Goal: Task Accomplishment & Management: Complete application form

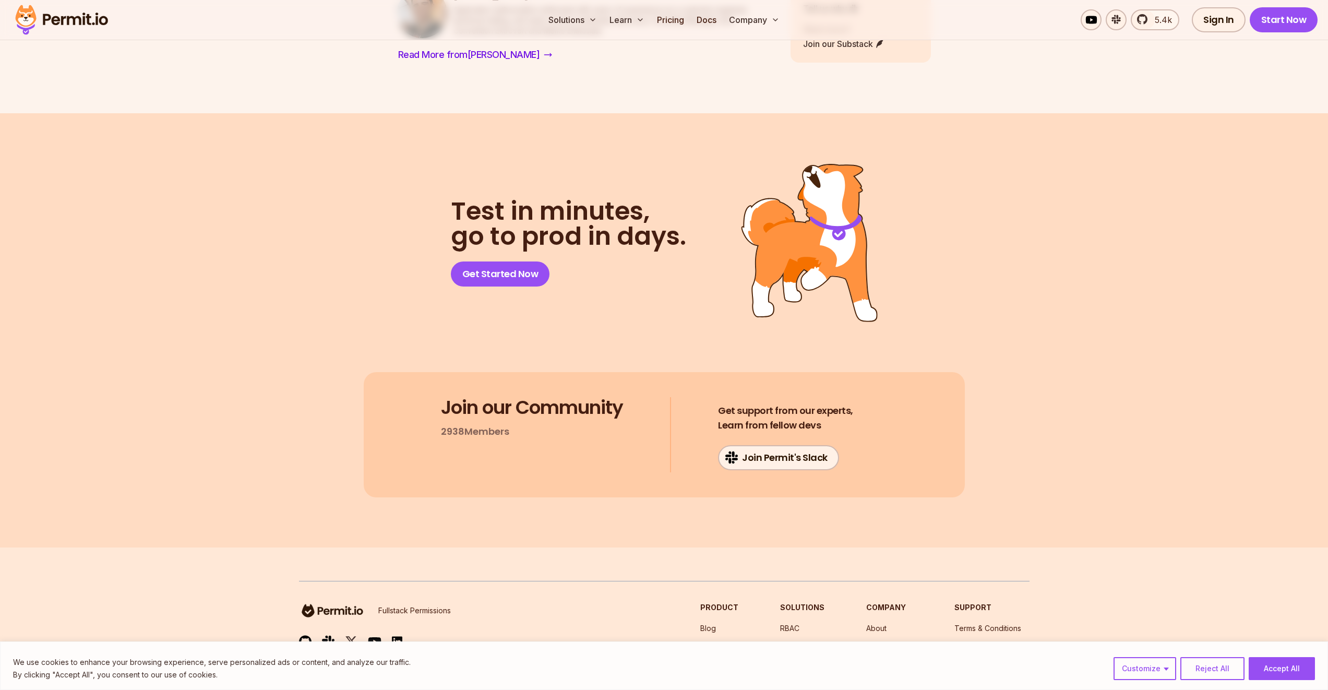
scroll to position [3103, 0]
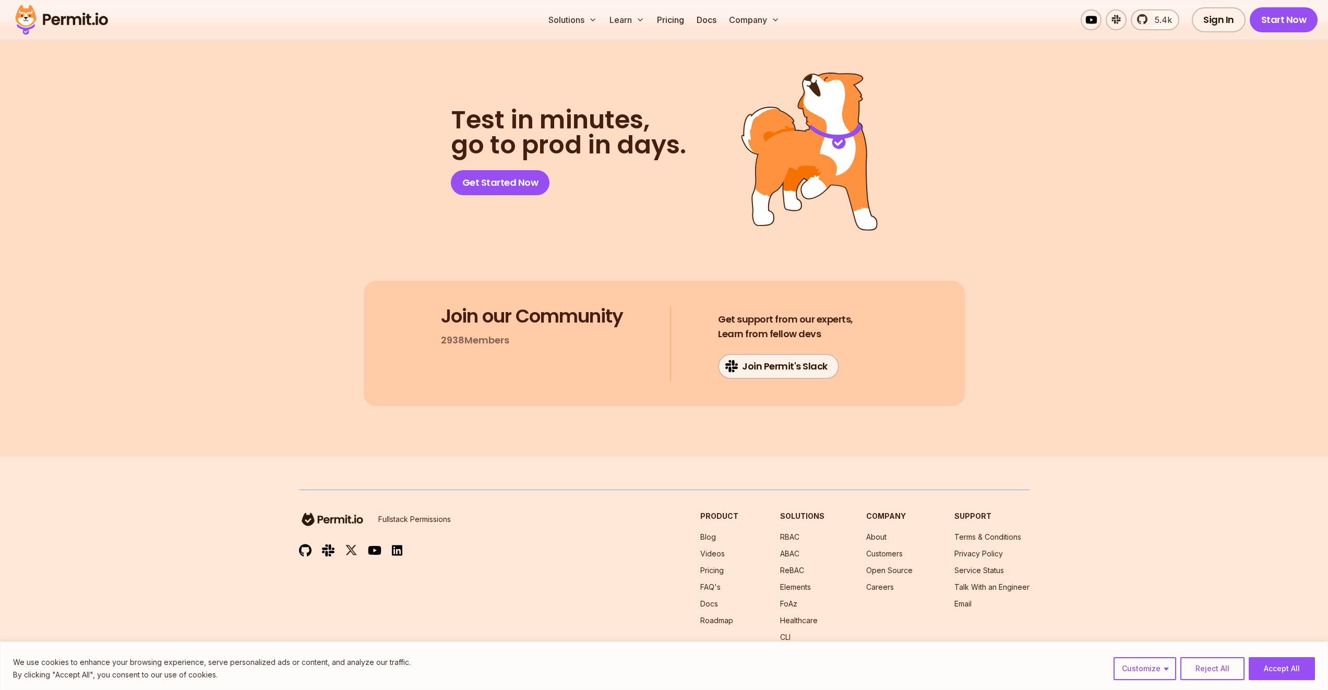
click at [899, 566] on nav "Company About Customers Open Source Careers" at bounding box center [889, 576] width 46 height 131
click at [883, 582] on link "Careers" at bounding box center [880, 586] width 28 height 9
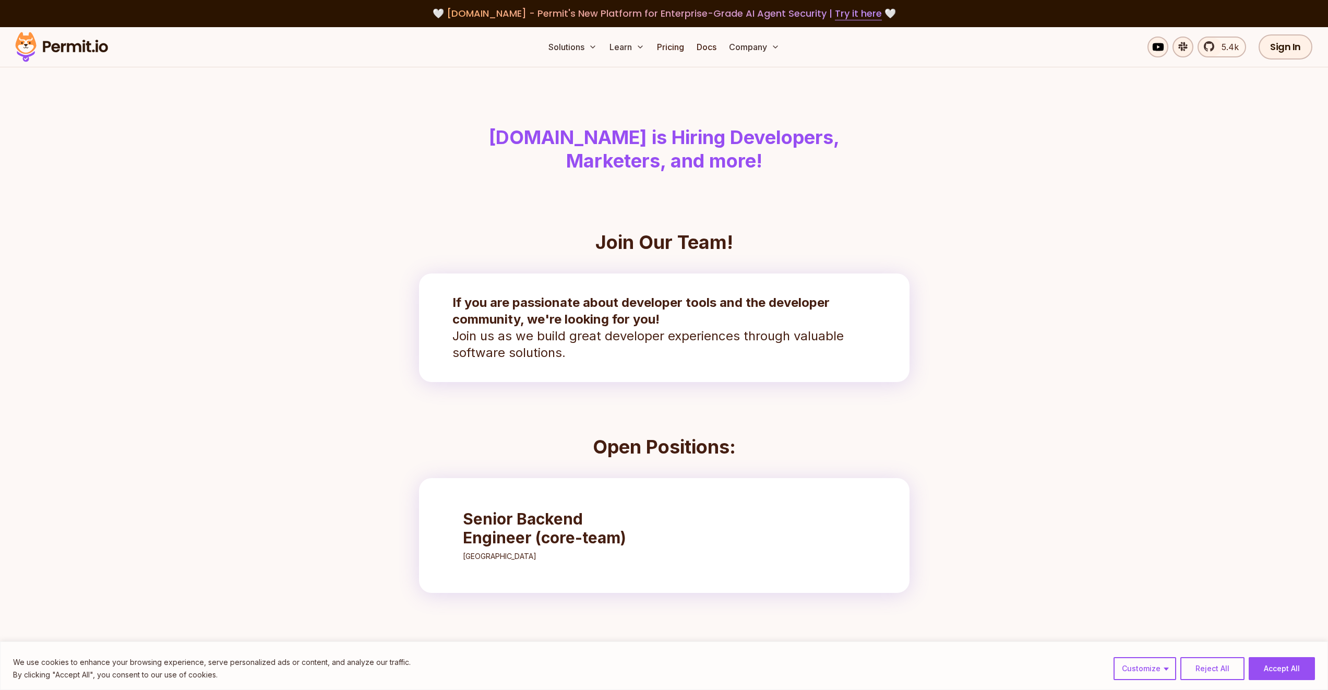
click at [537, 518] on h3 "Senior Backend Engineer (core-team)" at bounding box center [555, 528] width 185 height 38
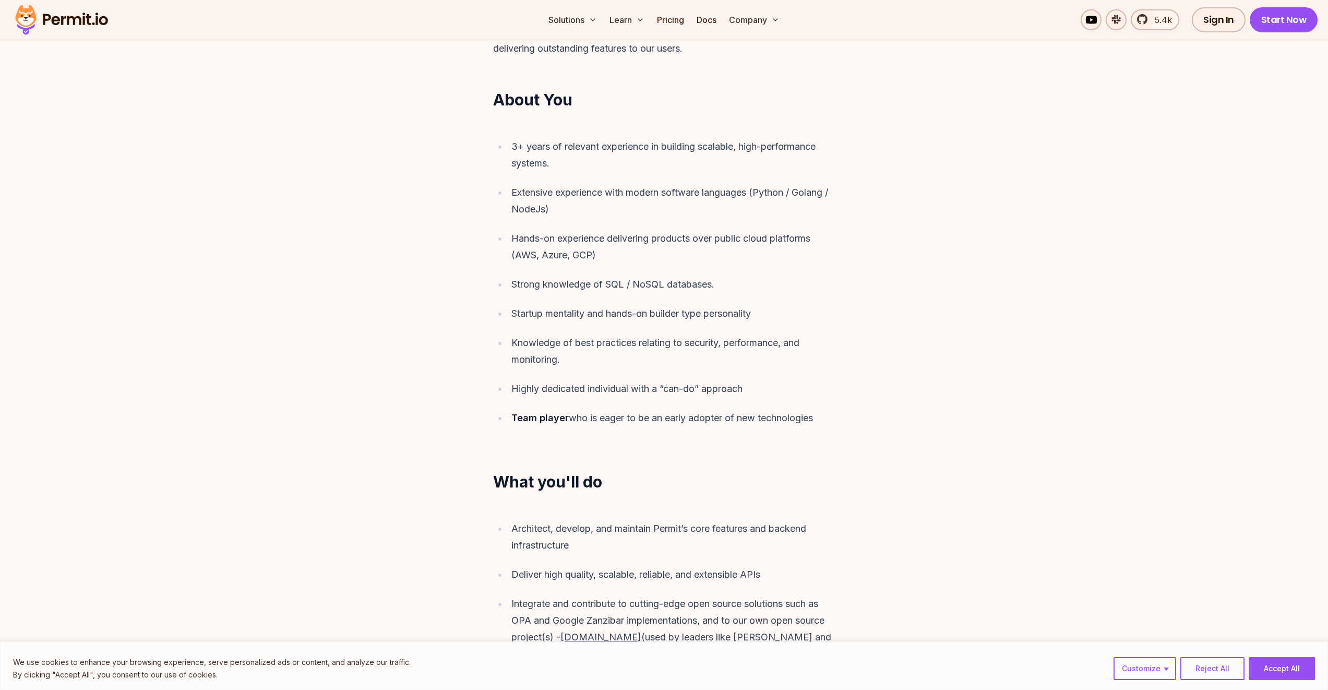
scroll to position [793, 0]
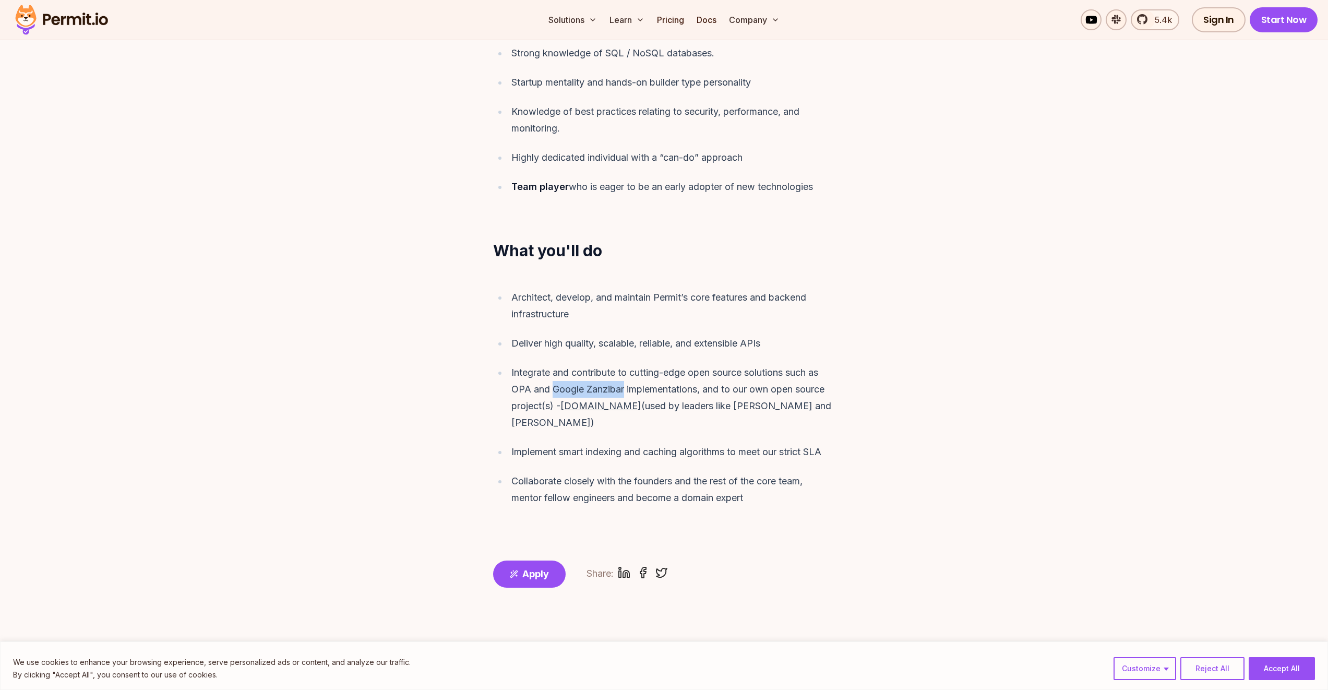
drag, startPoint x: 551, startPoint y: 371, endPoint x: 625, endPoint y: 373, distance: 73.6
click at [625, 373] on div "Integrate and contribute to cutting-edge open source solutions such as OPA and …" at bounding box center [672, 397] width 323 height 67
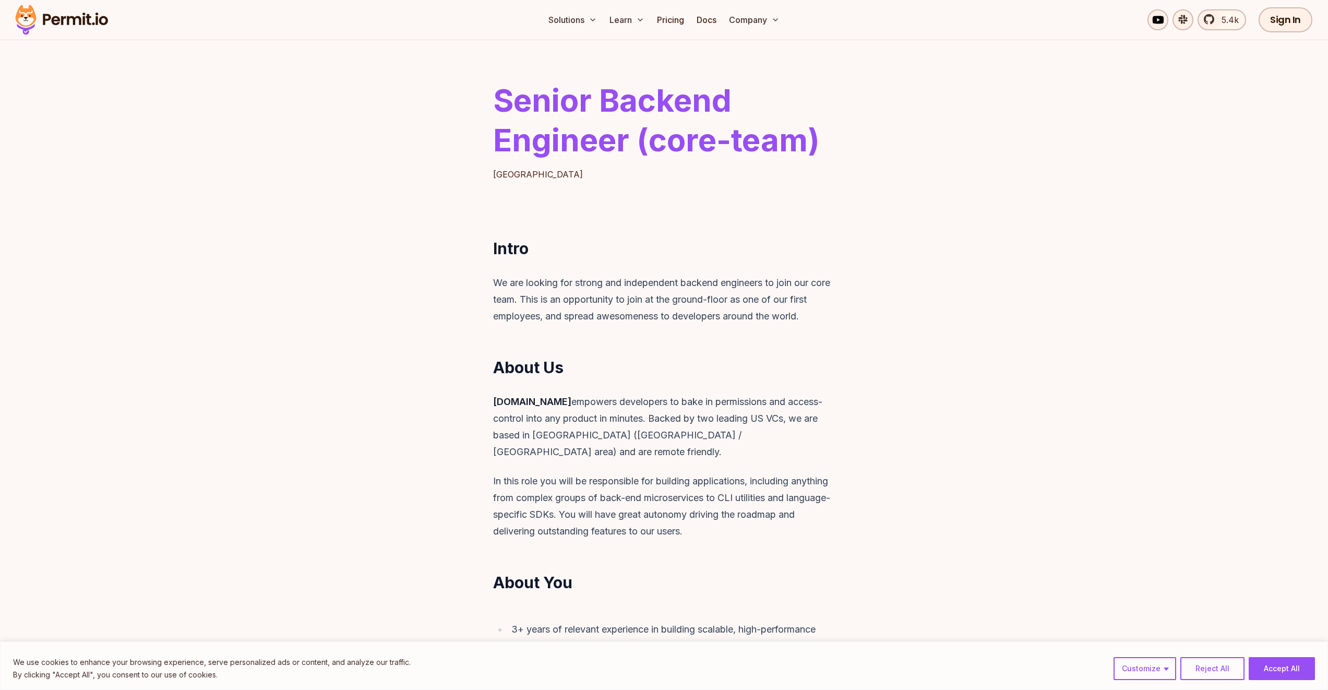
scroll to position [0, 0]
